Goal: Navigation & Orientation: Find specific page/section

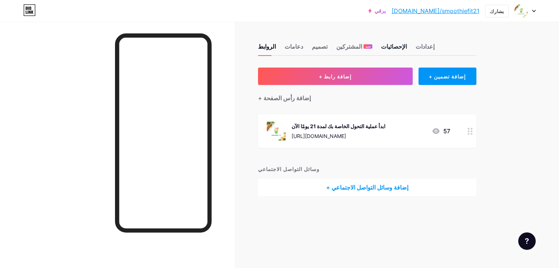
click at [402, 44] on font "الإحصائيات" at bounding box center [394, 46] width 26 height 7
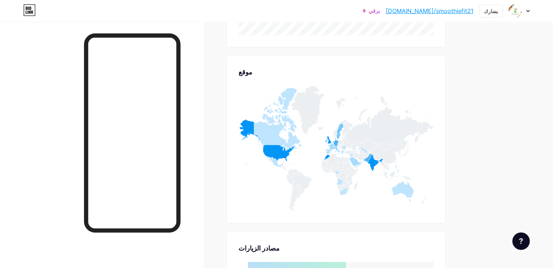
scroll to position [306, 0]
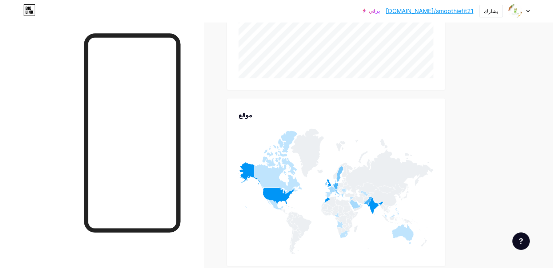
scroll to position [247, 0]
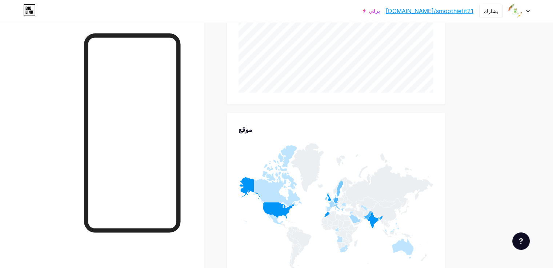
click at [519, 75] on div "يرقي bio.link/smooth... bio.link/smoothiefit21 يشارك تبديل الحسابات سموثي فيت21…" at bounding box center [276, 171] width 553 height 836
